Goal: Task Accomplishment & Management: Complete application form

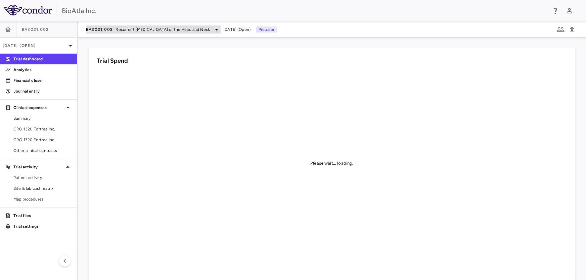
click at [210, 32] on span "Recurrent [MEDICAL_DATA] of the Head and Neck" at bounding box center [163, 30] width 94 height 6
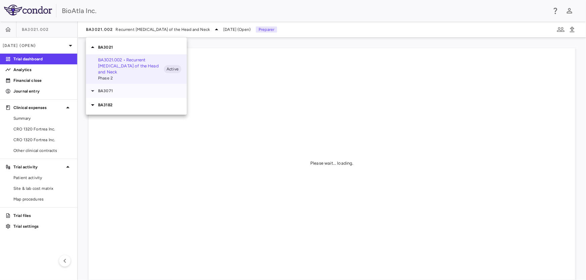
click at [104, 93] on p "BA3071" at bounding box center [142, 91] width 89 height 6
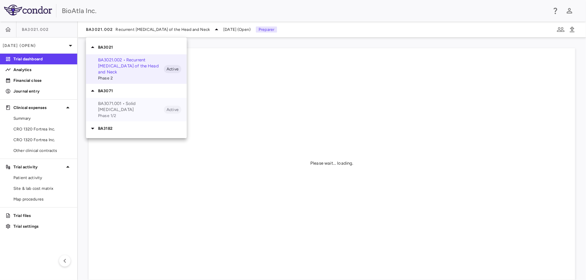
click at [109, 113] on span "Phase 1/2" at bounding box center [131, 116] width 66 height 6
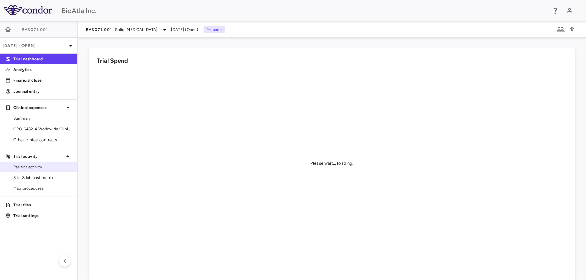
click at [25, 168] on span "Patient activity" at bounding box center [42, 167] width 58 height 6
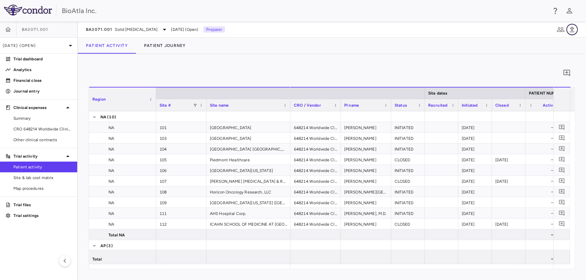
click at [571, 28] on icon "button" at bounding box center [572, 30] width 5 height 6
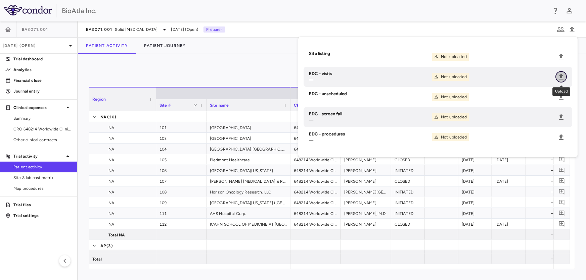
click at [561, 77] on icon "Upload" at bounding box center [561, 77] width 5 height 6
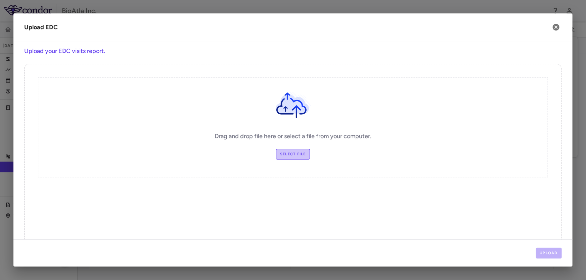
click at [294, 153] on label "Select file" at bounding box center [293, 154] width 34 height 11
click at [0, 0] on input "Select file" at bounding box center [0, 0] width 0 height 0
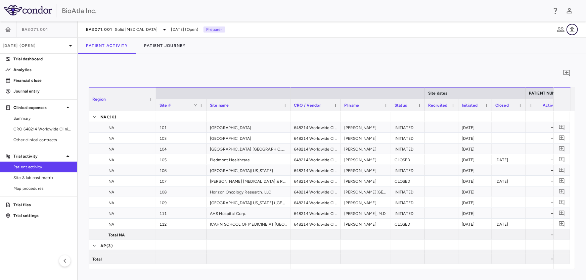
click at [571, 29] on icon "button" at bounding box center [572, 30] width 8 height 8
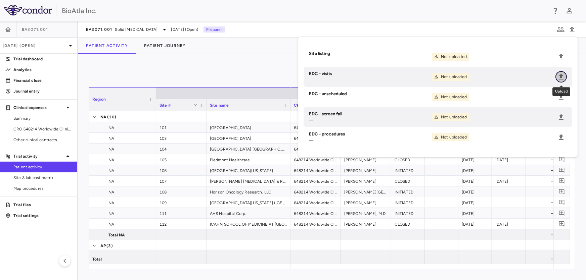
click at [560, 76] on icon "Upload" at bounding box center [561, 77] width 8 height 8
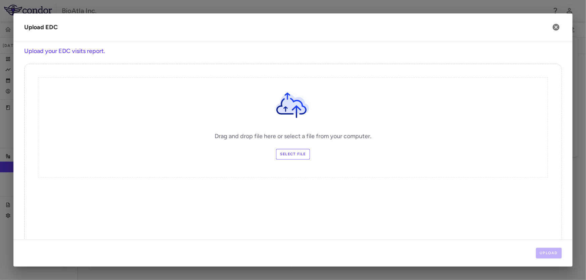
click at [283, 152] on label "Select file" at bounding box center [293, 154] width 34 height 11
click at [0, 0] on input "Select file" at bounding box center [0, 0] width 0 height 0
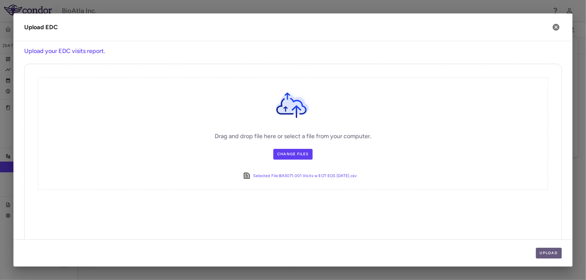
click at [545, 256] on button "Upload" at bounding box center [549, 253] width 26 height 11
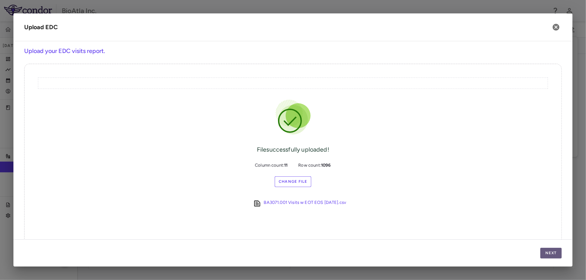
click at [547, 249] on button "Next" at bounding box center [550, 253] width 21 height 11
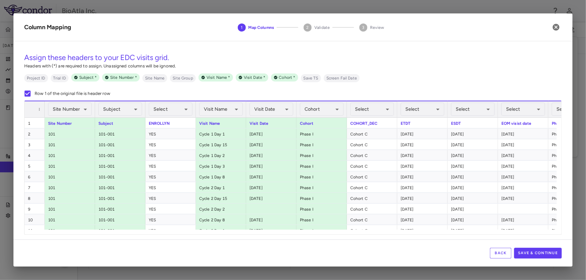
scroll to position [0, 46]
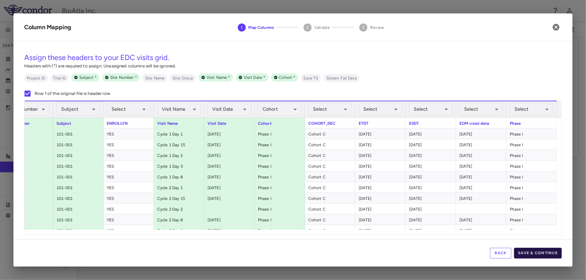
click at [546, 252] on button "Save & Continue" at bounding box center [538, 253] width 48 height 11
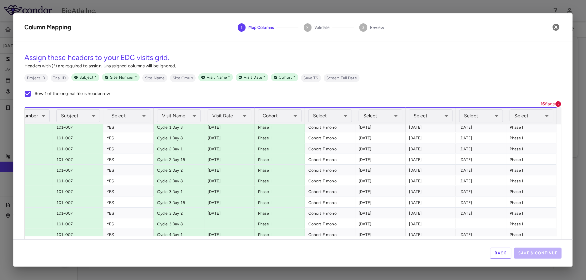
scroll to position [0, 0]
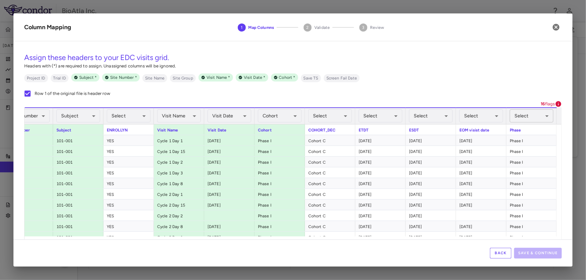
click at [543, 112] on body "Skip to sidebar Skip to main content BioAtla Inc. BA3071.001 [DATE] (Open) Tria…" at bounding box center [293, 140] width 586 height 280
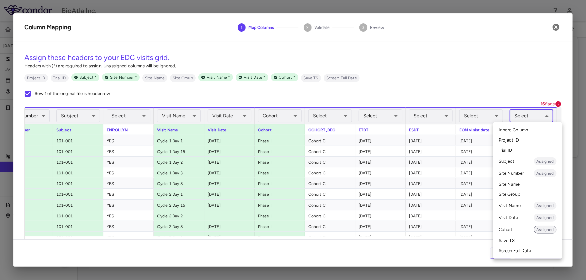
click at [546, 230] on span "Assigned" at bounding box center [545, 230] width 23 height 6
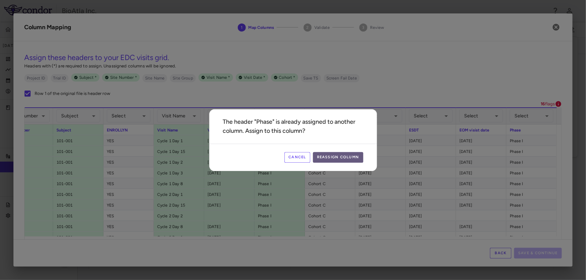
click at [354, 155] on button "Reassign Column" at bounding box center [338, 157] width 50 height 11
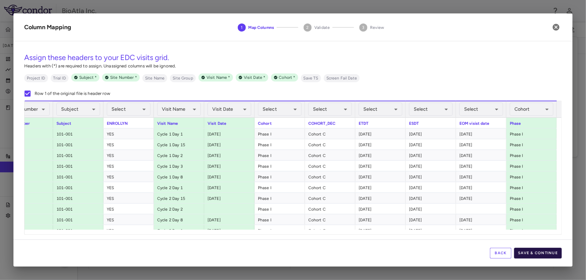
click at [549, 252] on button "Save & Continue" at bounding box center [538, 253] width 48 height 11
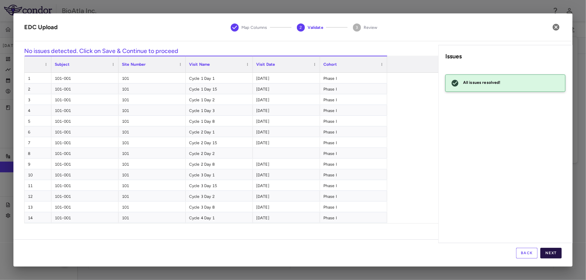
click at [552, 252] on button "Next" at bounding box center [550, 253] width 21 height 11
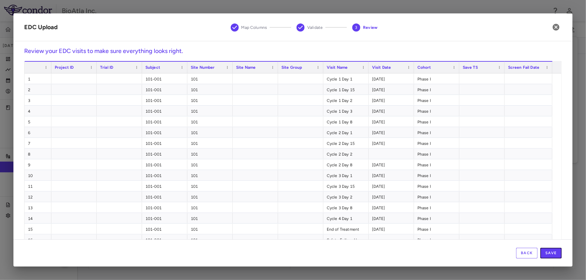
click at [552, 252] on button "Save" at bounding box center [550, 253] width 21 height 11
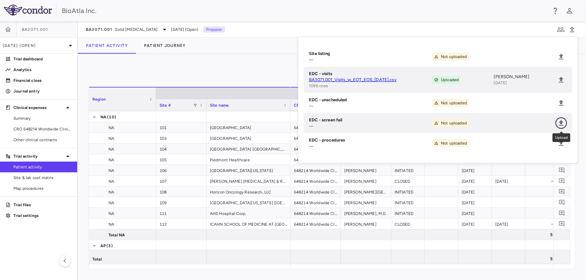
click at [562, 123] on icon "Upload" at bounding box center [561, 123] width 5 height 6
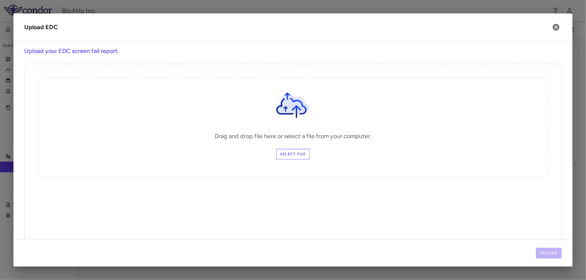
click at [285, 155] on label "Select file" at bounding box center [293, 154] width 34 height 11
click at [0, 0] on input "Select file" at bounding box center [0, 0] width 0 height 0
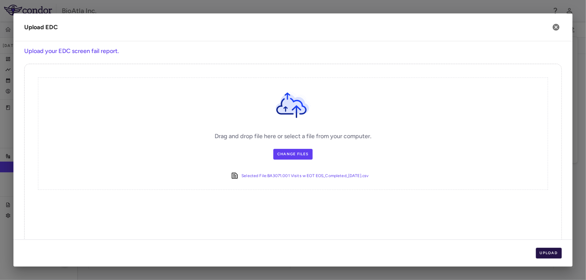
click at [548, 251] on button "Upload" at bounding box center [549, 253] width 26 height 11
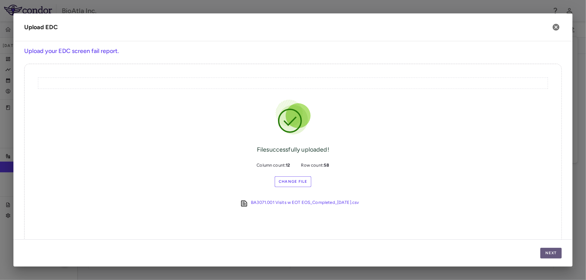
click at [554, 254] on button "Next" at bounding box center [550, 253] width 21 height 11
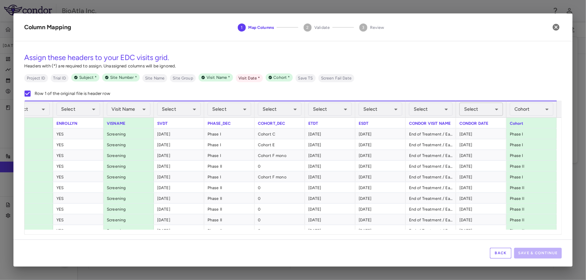
click at [495, 109] on body "Skip to sidebar Skip to main content BioAtla Inc. BA3071.001 [DATE] (Open) Tria…" at bounding box center [293, 140] width 586 height 280
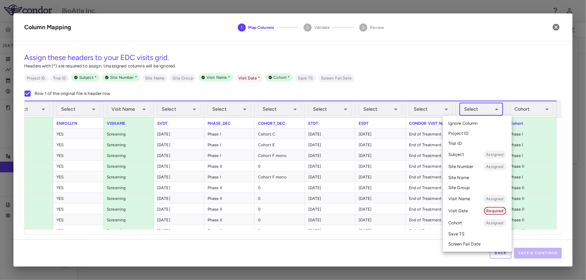
click at [496, 209] on span "Required" at bounding box center [495, 211] width 22 height 6
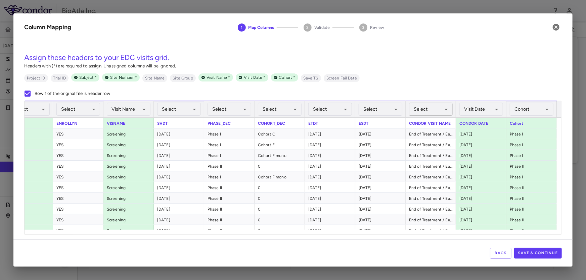
click at [443, 109] on body "Skip to sidebar Skip to main content BioAtla Inc. BA3071.001 [DATE] (Open) Tria…" at bounding box center [293, 140] width 586 height 280
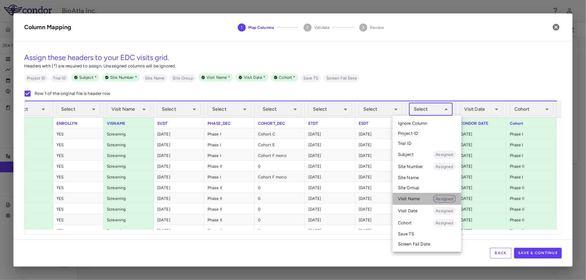
click at [445, 197] on span "Assigned" at bounding box center [444, 199] width 23 height 6
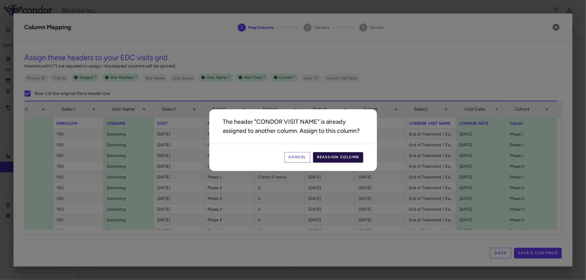
click at [326, 160] on button "Reassign Column" at bounding box center [338, 157] width 50 height 11
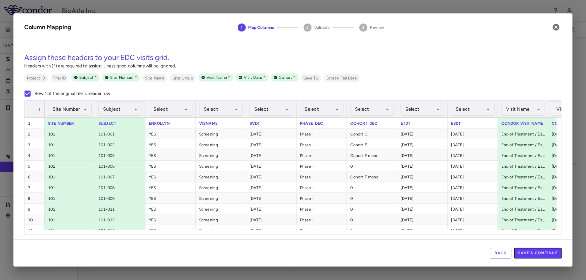
click at [542, 249] on button "Save & Continue" at bounding box center [538, 253] width 48 height 11
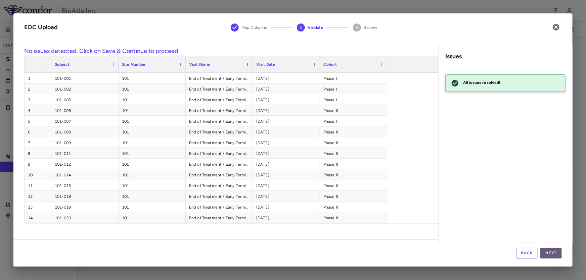
click at [549, 254] on button "Next" at bounding box center [550, 253] width 21 height 11
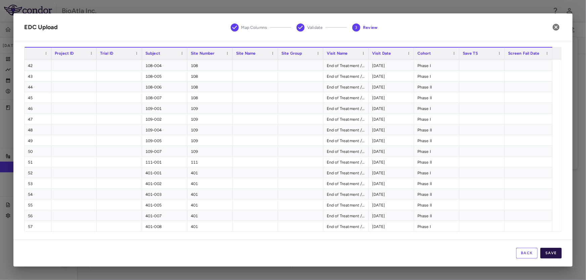
click at [551, 252] on button "Save" at bounding box center [550, 253] width 21 height 11
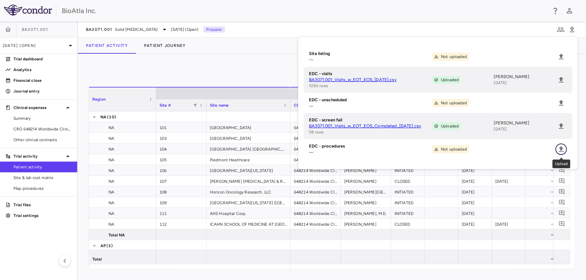
click at [562, 150] on icon "Upload" at bounding box center [561, 149] width 5 height 6
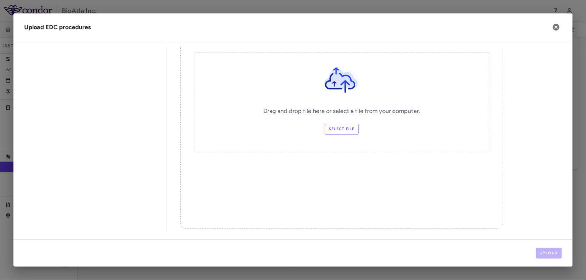
click at [325, 128] on label "Select file" at bounding box center [342, 129] width 34 height 11
click at [0, 0] on input "Select file" at bounding box center [0, 0] width 0 height 0
click at [548, 252] on button "Upload" at bounding box center [549, 253] width 26 height 11
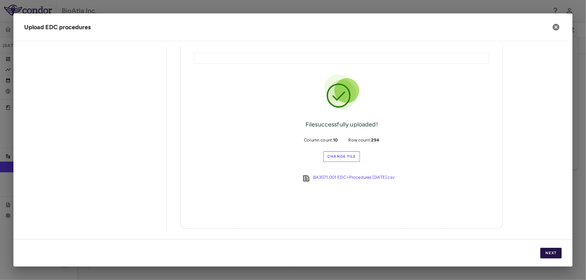
click at [555, 253] on button "Next" at bounding box center [550, 253] width 21 height 11
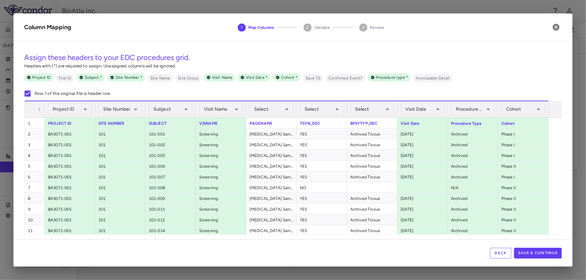
scroll to position [120, 0]
click at [542, 254] on button "Save & Continue" at bounding box center [538, 253] width 48 height 11
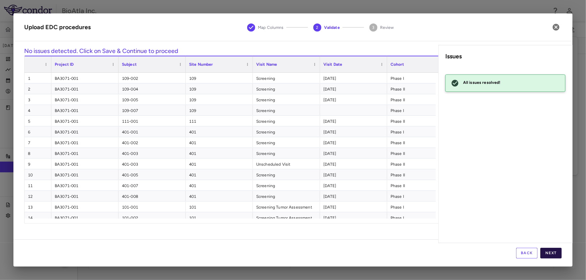
click at [549, 252] on button "Next" at bounding box center [550, 253] width 21 height 11
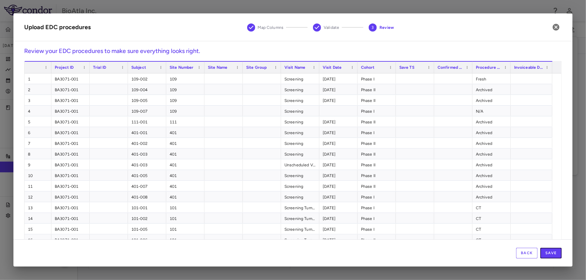
click at [549, 252] on button "Save" at bounding box center [550, 253] width 21 height 11
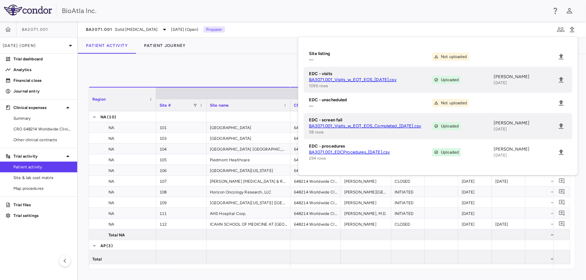
drag, startPoint x: 184, startPoint y: 70, endPoint x: 173, endPoint y: 53, distance: 20.3
click at [184, 70] on div "0" at bounding box center [332, 73] width 487 height 17
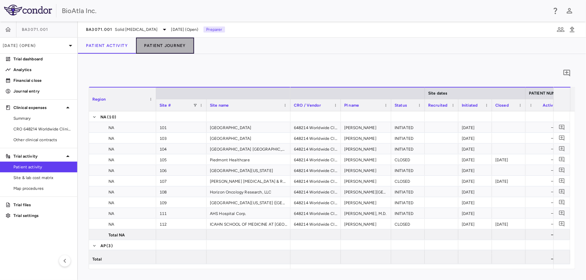
click at [171, 45] on button "Patient Journey" at bounding box center [165, 46] width 58 height 16
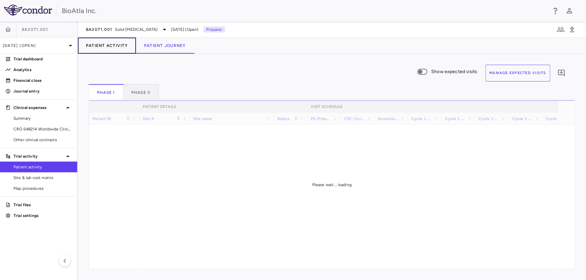
click at [110, 46] on button "Patient Activity" at bounding box center [107, 46] width 58 height 16
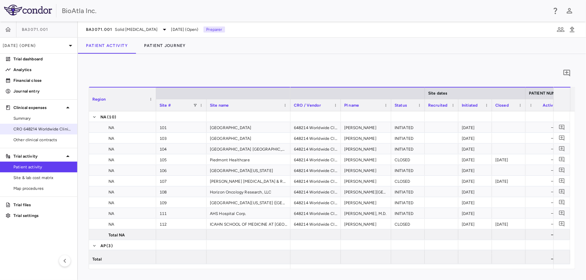
click at [28, 127] on span "CRO 648214 Worldwide Clinical Trials Holdings, Inc." at bounding box center [42, 129] width 58 height 6
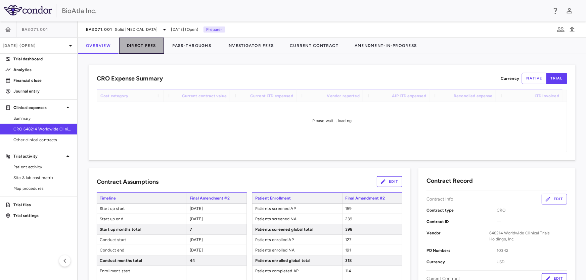
click at [144, 43] on button "Direct Fees" at bounding box center [141, 46] width 45 height 16
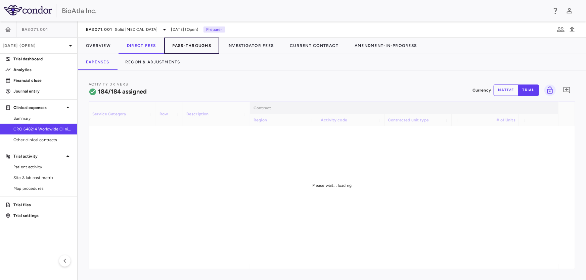
click at [182, 46] on button "Pass-Throughs" at bounding box center [191, 46] width 55 height 16
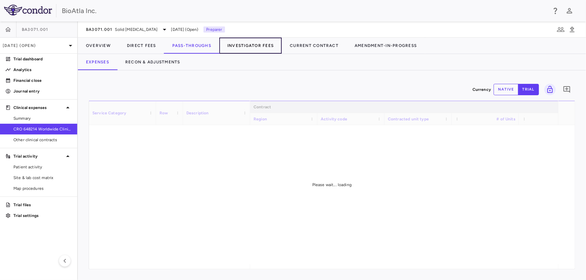
click at [254, 46] on button "Investigator Fees" at bounding box center [250, 46] width 62 height 16
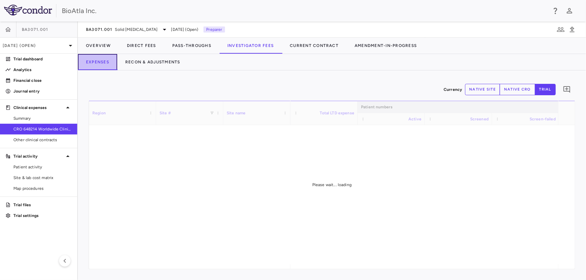
click at [102, 62] on button "Expenses" at bounding box center [97, 62] width 39 height 16
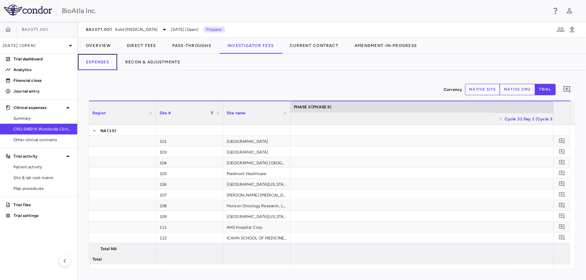
scroll to position [0, 8082]
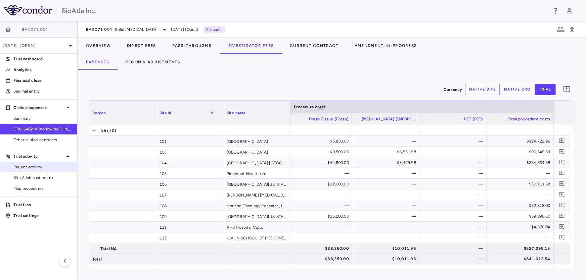
click at [32, 166] on span "Patient activity" at bounding box center [42, 167] width 58 height 6
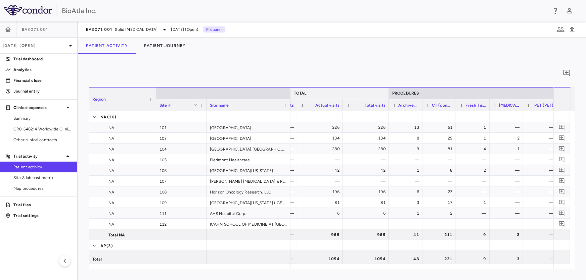
drag, startPoint x: 352, startPoint y: 91, endPoint x: 388, endPoint y: 93, distance: 36.6
click at [388, 93] on div at bounding box center [388, 93] width 3 height 11
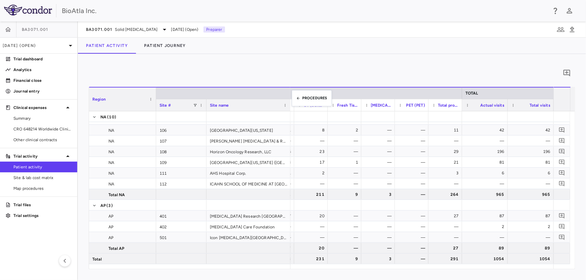
scroll to position [0, 4027]
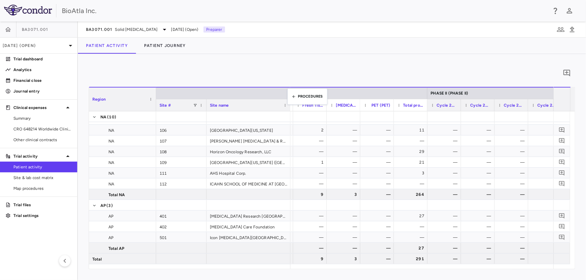
drag, startPoint x: 384, startPoint y: 90, endPoint x: 291, endPoint y: 93, distance: 92.7
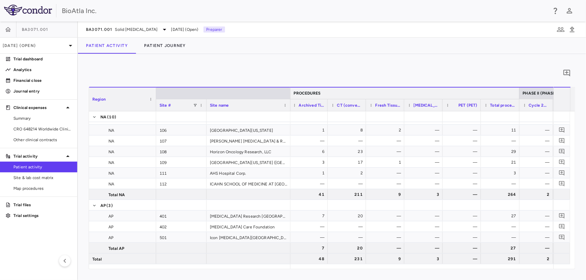
drag, startPoint x: 489, startPoint y: 93, endPoint x: 518, endPoint y: 93, distance: 28.6
click at [518, 93] on div at bounding box center [519, 93] width 3 height 11
